Goal: Check status: Check status

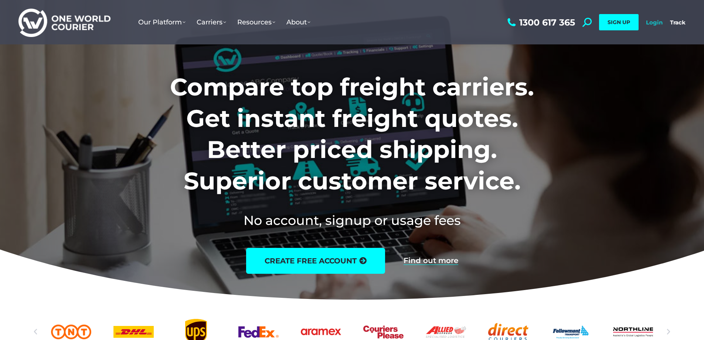
click at [650, 21] on link "Login" at bounding box center [654, 22] width 17 height 7
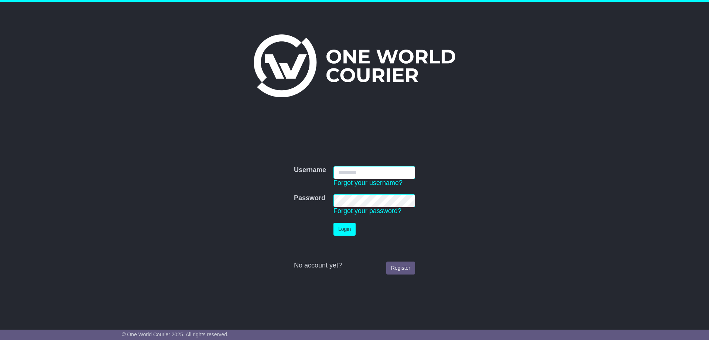
type input "**********"
click at [343, 233] on button "Login" at bounding box center [345, 228] width 22 height 13
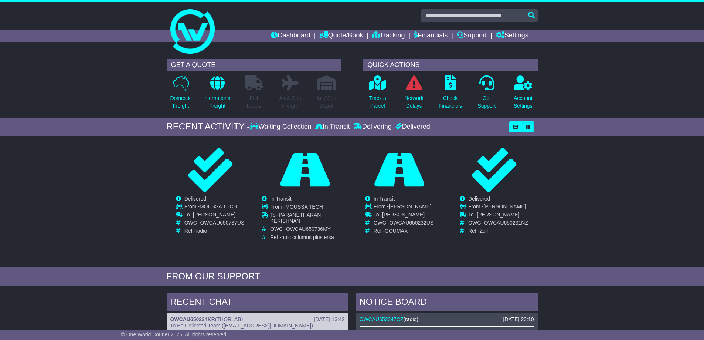
scroll to position [283, 0]
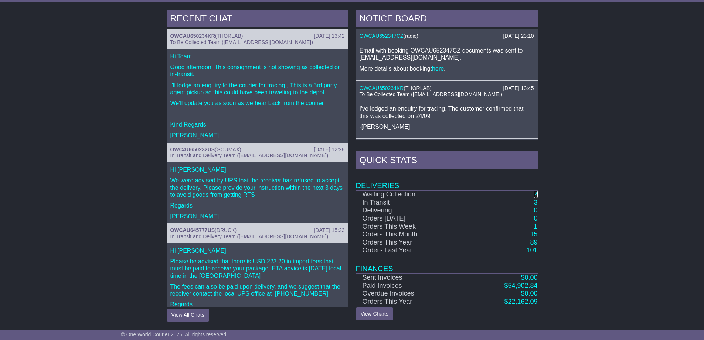
click at [534, 193] on link "2" at bounding box center [536, 193] width 4 height 7
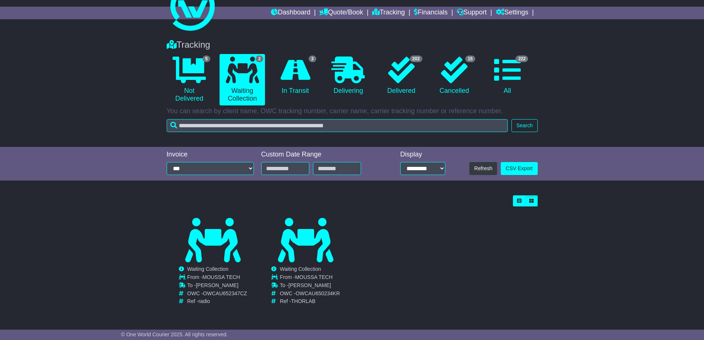
scroll to position [23, 0]
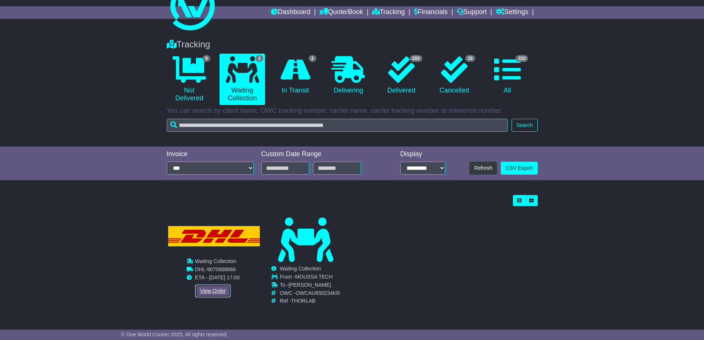
click at [214, 290] on link "View Order" at bounding box center [212, 290] width 35 height 13
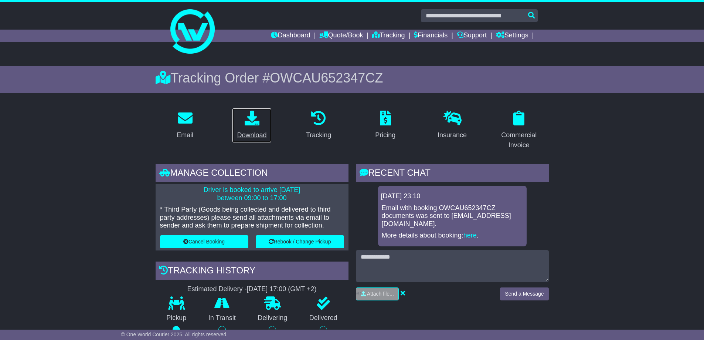
click at [255, 136] on div "Download" at bounding box center [252, 135] width 30 height 10
